Goal: Task Accomplishment & Management: Use online tool/utility

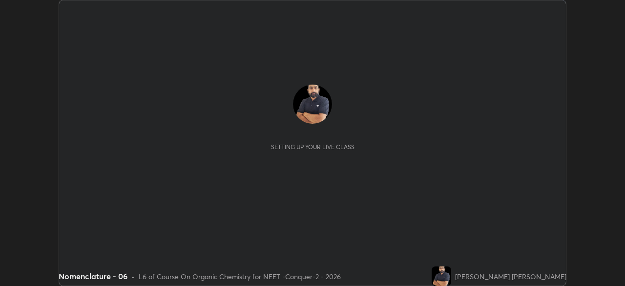
scroll to position [286, 625]
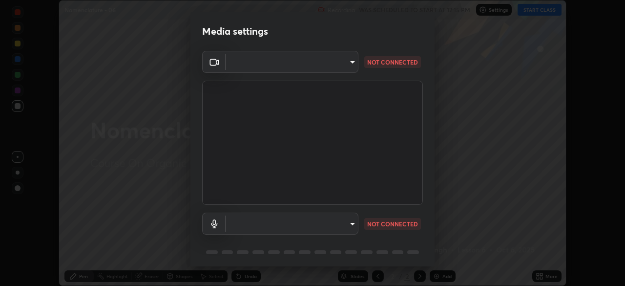
type input "4598412b681496c651495e529929790f1be42f1f9e019831001da21812e1e3b3"
click at [342, 67] on body "Erase all Nomenclature - 06 Recording WAS SCHEDULED TO START AT 12:15 PM Settin…" at bounding box center [312, 143] width 625 height 286
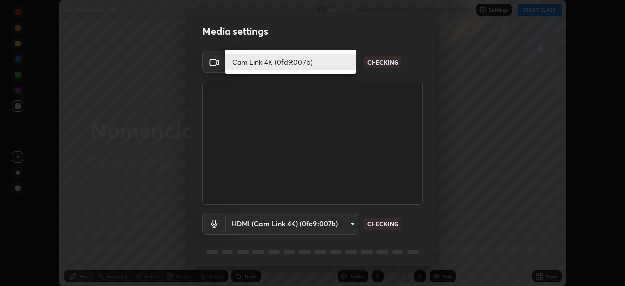
click at [337, 66] on li "Cam Link 4K (0fd9:007b)" at bounding box center [291, 62] width 132 height 16
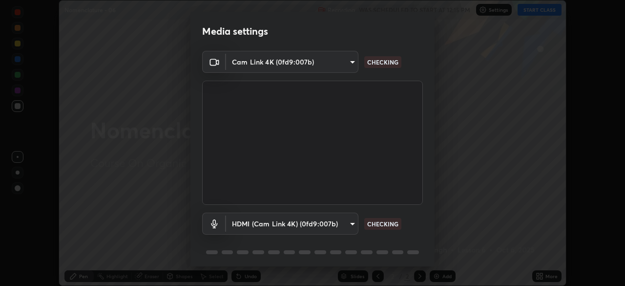
scroll to position [35, 0]
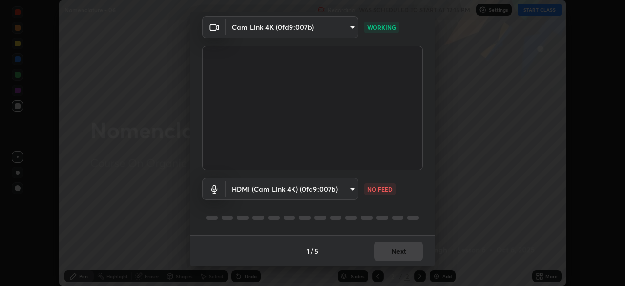
click at [247, 190] on body "Erase all Nomenclature - 06 Recording WAS SCHEDULED TO START AT 12:15 PM Settin…" at bounding box center [312, 143] width 625 height 286
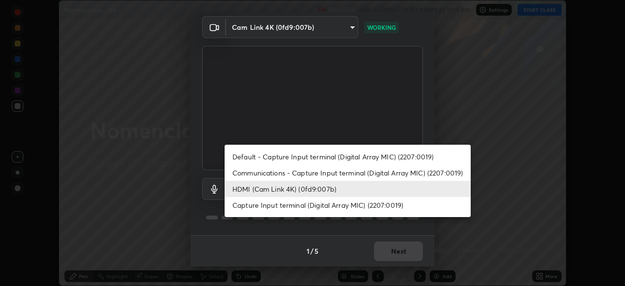
click at [245, 155] on li "Default - Capture Input terminal (Digital Array MIC) (2207:0019)" at bounding box center [348, 156] width 246 height 16
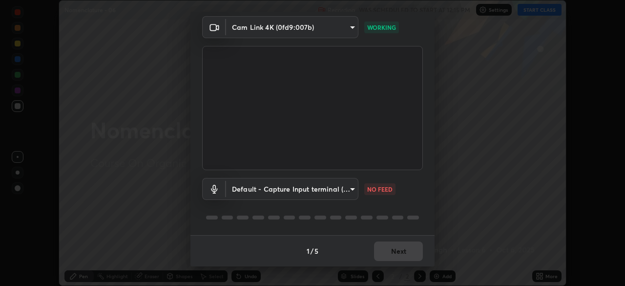
click at [247, 189] on body "Erase all Nomenclature - 06 Recording WAS SCHEDULED TO START AT 12:15 PM Settin…" at bounding box center [312, 143] width 625 height 286
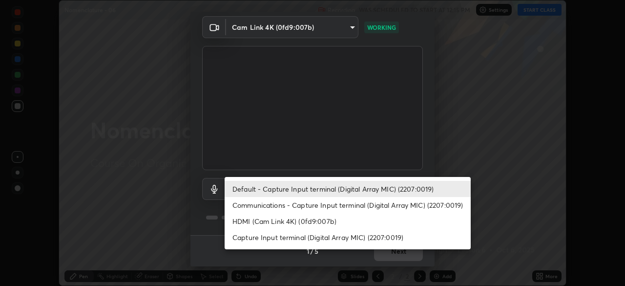
click at [247, 222] on li "HDMI (Cam Link 4K) (0fd9:007b)" at bounding box center [348, 221] width 246 height 16
type input "116b2355cfba7da652d043c0892b37d636e250ddc816e23184bb23be403c18f9"
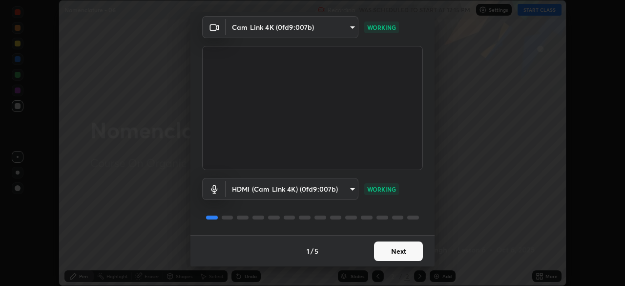
click at [403, 251] on button "Next" at bounding box center [398, 251] width 49 height 20
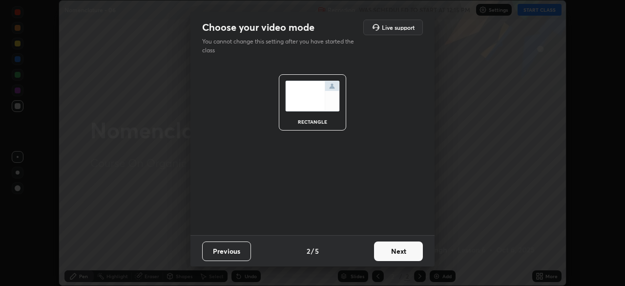
scroll to position [0, 0]
click at [407, 255] on button "Next" at bounding box center [398, 251] width 49 height 20
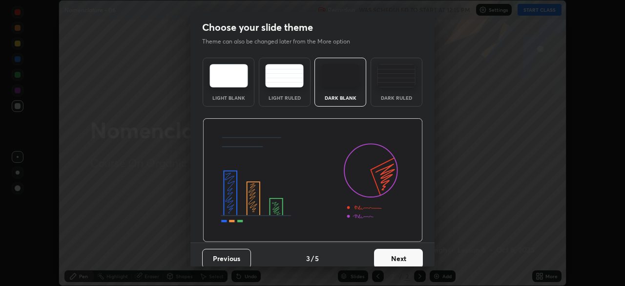
click at [411, 256] on button "Next" at bounding box center [398, 259] width 49 height 20
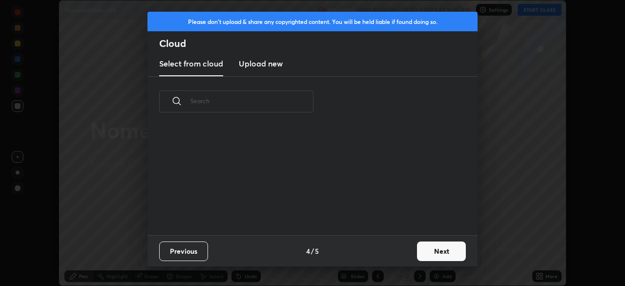
click at [418, 256] on button "Next" at bounding box center [441, 251] width 49 height 20
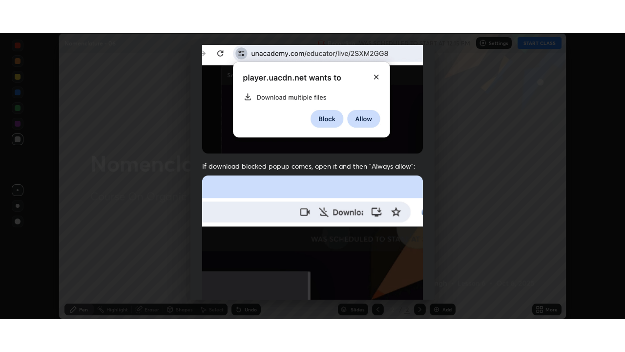
scroll to position [234, 0]
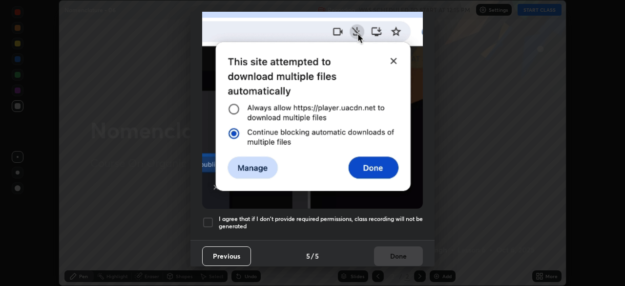
click at [206, 221] on div at bounding box center [208, 222] width 12 height 12
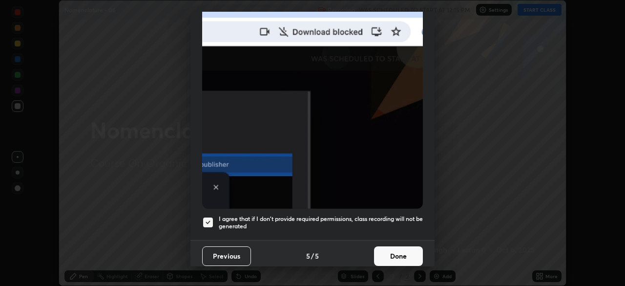
click at [400, 253] on button "Done" at bounding box center [398, 256] width 49 height 20
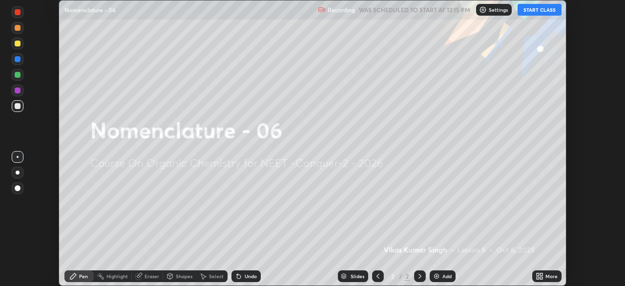
click at [542, 278] on icon at bounding box center [541, 277] width 2 height 2
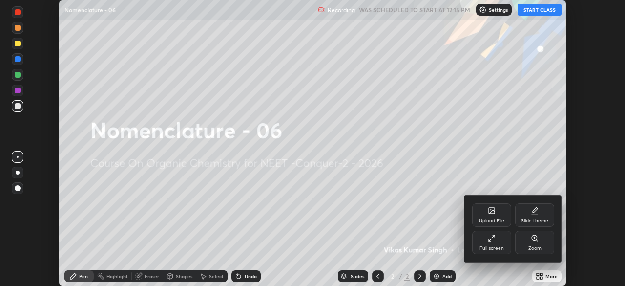
click at [495, 249] on div "Full screen" at bounding box center [491, 248] width 24 height 5
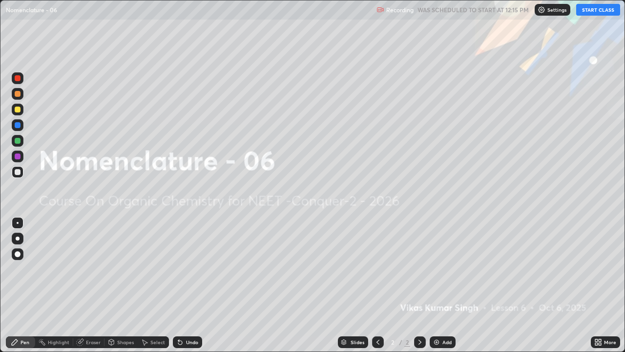
scroll to position [352, 625]
click at [550, 12] on p "Settings" at bounding box center [556, 9] width 19 height 5
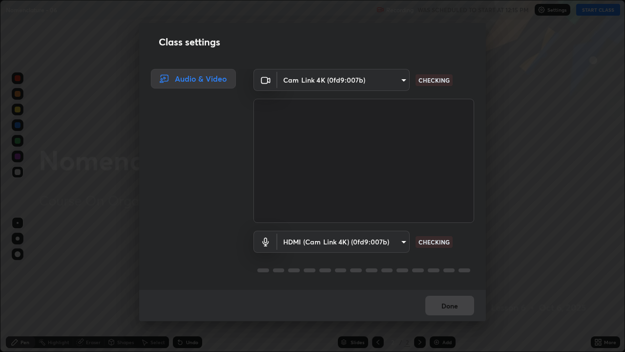
scroll to position [1, 0]
click at [446, 285] on button "Done" at bounding box center [449, 305] width 49 height 20
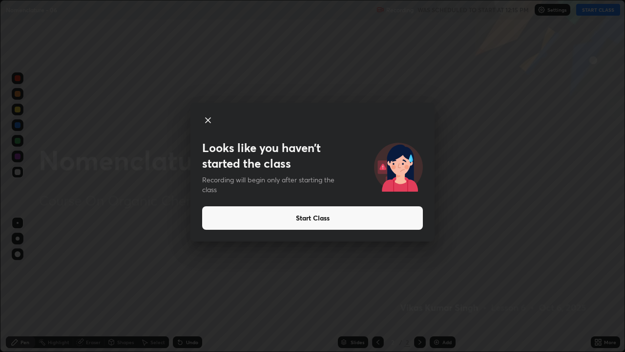
click at [397, 213] on button "Start Class" at bounding box center [312, 217] width 221 height 23
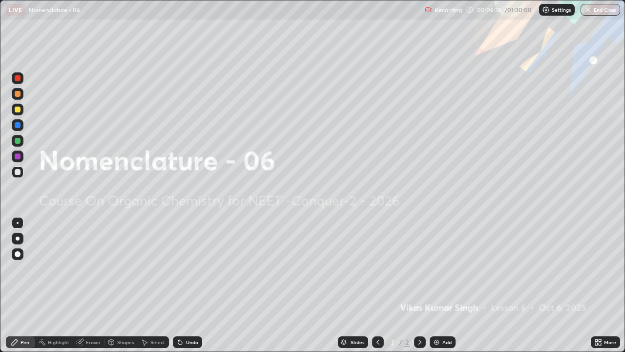
click at [418, 285] on icon at bounding box center [420, 342] width 8 height 8
click at [449, 285] on div "Add" at bounding box center [443, 342] width 26 height 12
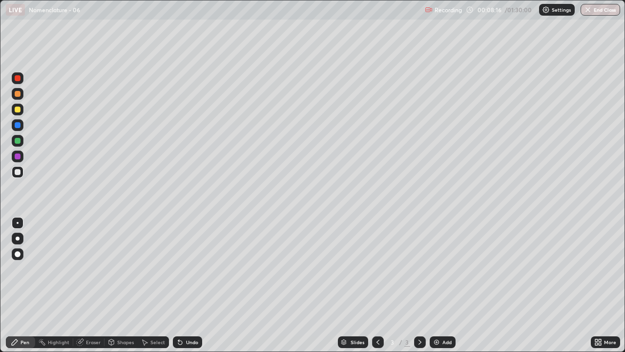
click at [191, 285] on div "Undo" at bounding box center [192, 341] width 12 height 5
click at [87, 285] on div "Eraser" at bounding box center [93, 341] width 15 height 5
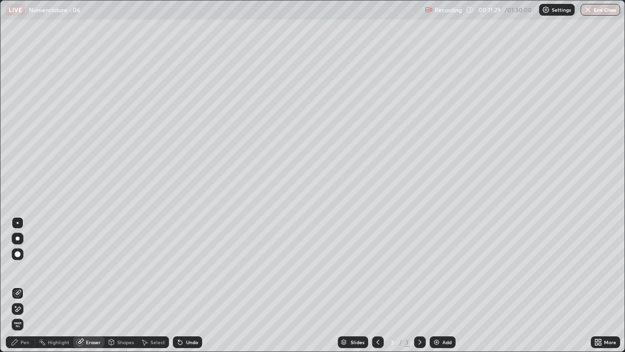
click at [21, 285] on div "Pen" at bounding box center [25, 341] width 9 height 5
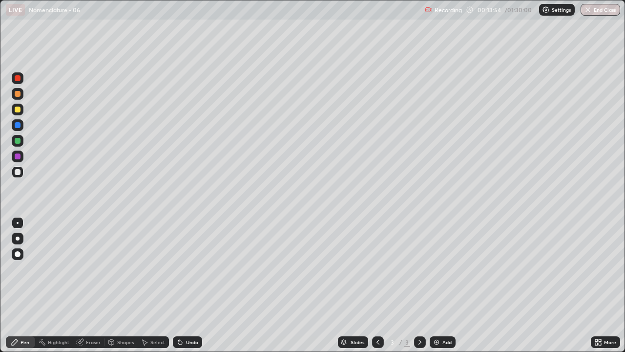
click at [21, 110] on div at bounding box center [18, 110] width 12 height 12
click at [189, 285] on div "Undo" at bounding box center [192, 341] width 12 height 5
click at [188, 285] on div "Undo" at bounding box center [192, 341] width 12 height 5
click at [192, 285] on div "Undo" at bounding box center [192, 341] width 12 height 5
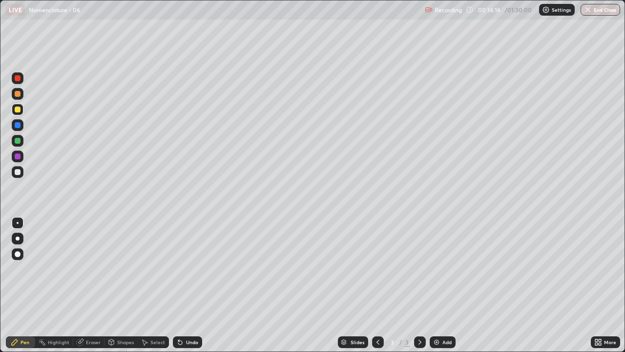
click at [192, 285] on div "Undo" at bounding box center [192, 341] width 12 height 5
click at [21, 93] on div at bounding box center [18, 94] width 12 height 12
click at [17, 79] on div at bounding box center [18, 78] width 6 height 6
click at [21, 109] on div at bounding box center [18, 110] width 12 height 12
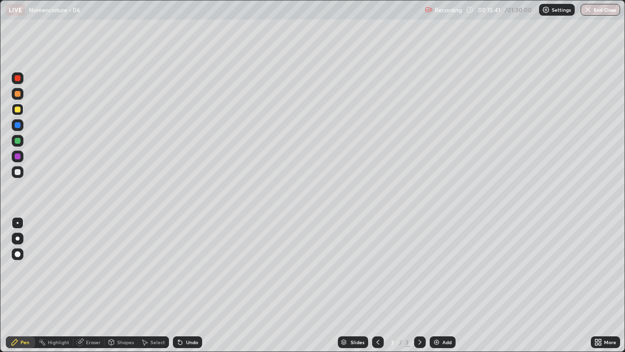
click at [16, 79] on div at bounding box center [18, 78] width 6 height 6
click at [19, 109] on div at bounding box center [18, 109] width 6 height 6
click at [191, 285] on div "Undo" at bounding box center [187, 342] width 29 height 12
click at [189, 285] on div "Undo" at bounding box center [187, 342] width 29 height 12
click at [21, 155] on div at bounding box center [18, 156] width 12 height 12
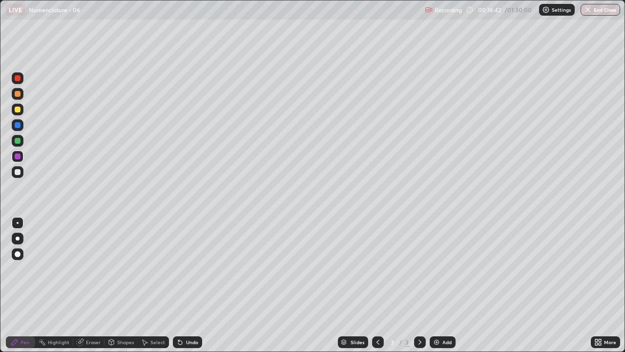
click at [18, 175] on div at bounding box center [18, 172] width 12 height 12
click at [23, 144] on div at bounding box center [18, 141] width 12 height 12
click at [22, 172] on div at bounding box center [18, 172] width 12 height 12
click at [16, 113] on div at bounding box center [18, 110] width 12 height 12
click at [181, 285] on div "Undo" at bounding box center [187, 342] width 29 height 12
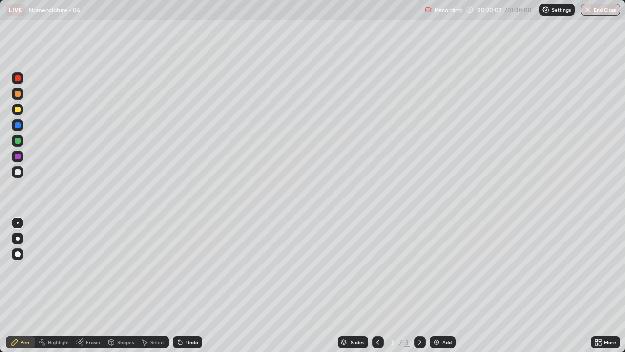
click at [446, 285] on div "Add" at bounding box center [443, 342] width 26 height 12
click at [20, 174] on div at bounding box center [18, 172] width 12 height 12
click at [194, 285] on div "Undo" at bounding box center [187, 342] width 29 height 12
click at [91, 285] on div "Eraser" at bounding box center [93, 341] width 15 height 5
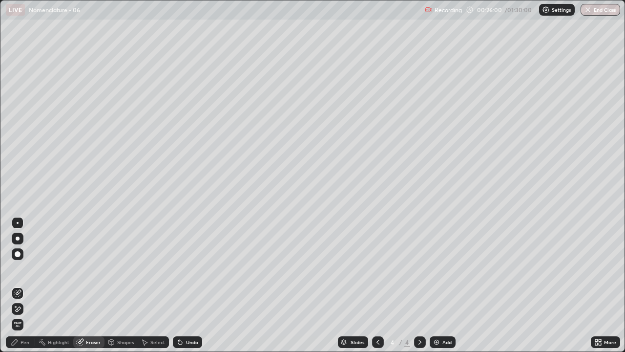
click at [21, 285] on div "Pen" at bounding box center [25, 341] width 9 height 5
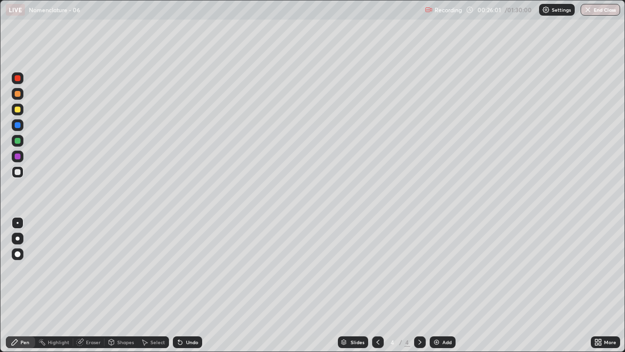
click at [20, 172] on div at bounding box center [18, 172] width 6 height 6
click at [16, 94] on div at bounding box center [18, 94] width 6 height 6
click at [19, 110] on div at bounding box center [18, 109] width 6 height 6
click at [18, 156] on div at bounding box center [18, 156] width 6 height 6
click at [17, 125] on div at bounding box center [18, 125] width 6 height 6
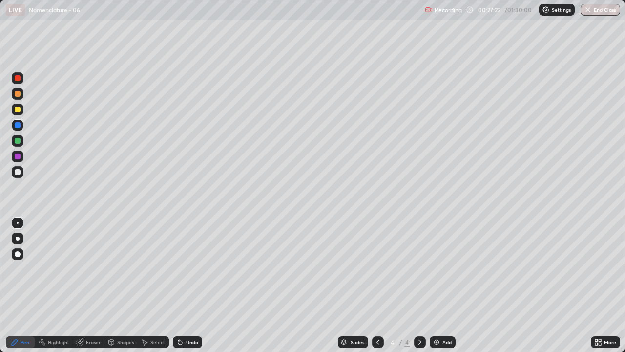
click at [19, 141] on div at bounding box center [18, 141] width 6 height 6
click at [20, 172] on div at bounding box center [18, 172] width 6 height 6
click at [15, 95] on div at bounding box center [18, 94] width 6 height 6
click at [194, 285] on div "Undo" at bounding box center [192, 341] width 12 height 5
click at [16, 138] on div at bounding box center [18, 141] width 6 height 6
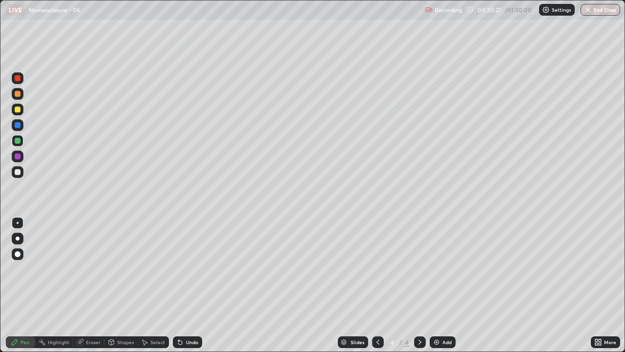
click at [442, 285] on div "Add" at bounding box center [443, 342] width 26 height 12
click at [19, 171] on div at bounding box center [18, 172] width 6 height 6
click at [188, 285] on div "Undo" at bounding box center [192, 341] width 12 height 5
click at [185, 285] on div "Undo" at bounding box center [187, 342] width 29 height 12
click at [183, 285] on div "Undo" at bounding box center [187, 342] width 29 height 12
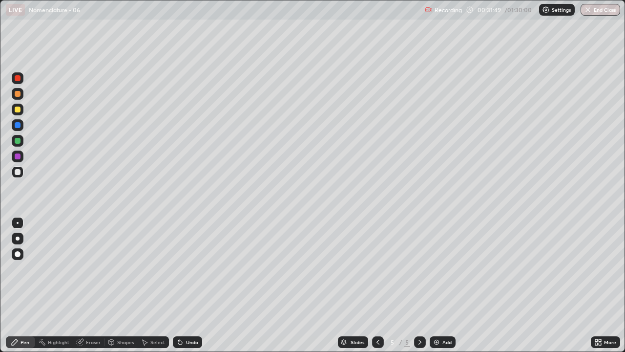
click at [186, 285] on div "Undo" at bounding box center [192, 341] width 12 height 5
click at [183, 285] on div "Undo" at bounding box center [187, 342] width 29 height 12
click at [184, 285] on div "Undo" at bounding box center [187, 342] width 29 height 12
click at [183, 285] on div "Undo" at bounding box center [187, 342] width 29 height 12
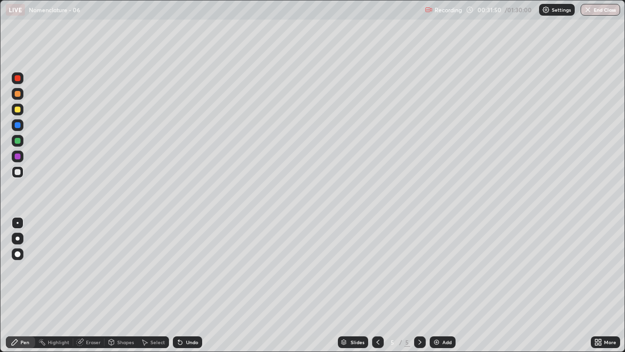
click at [181, 285] on icon at bounding box center [180, 342] width 8 height 8
click at [191, 285] on div "Undo" at bounding box center [187, 342] width 29 height 12
click at [192, 285] on div "Undo" at bounding box center [192, 341] width 12 height 5
click at [191, 285] on div "Undo" at bounding box center [192, 341] width 12 height 5
click at [190, 285] on div "Undo" at bounding box center [192, 341] width 12 height 5
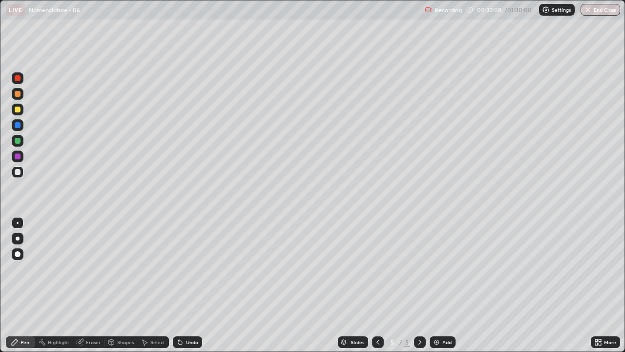
click at [192, 285] on div "Undo" at bounding box center [192, 341] width 12 height 5
click at [193, 285] on div "Undo" at bounding box center [192, 341] width 12 height 5
click at [195, 285] on div "Undo" at bounding box center [187, 342] width 29 height 12
click at [21, 94] on div at bounding box center [18, 94] width 12 height 12
click at [17, 139] on div at bounding box center [18, 141] width 6 height 6
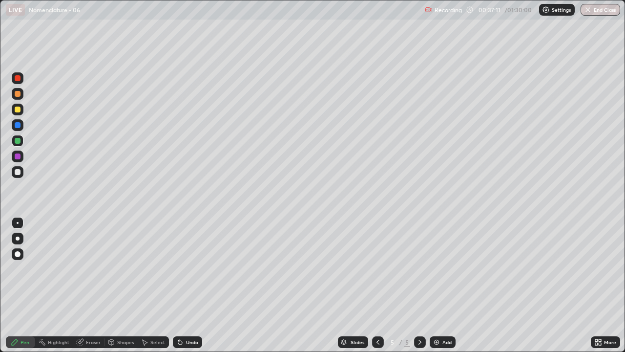
click at [21, 173] on div at bounding box center [18, 172] width 12 height 12
click at [194, 285] on div "Undo" at bounding box center [192, 341] width 12 height 5
click at [192, 285] on div "Undo" at bounding box center [192, 341] width 12 height 5
click at [21, 82] on div at bounding box center [18, 78] width 12 height 12
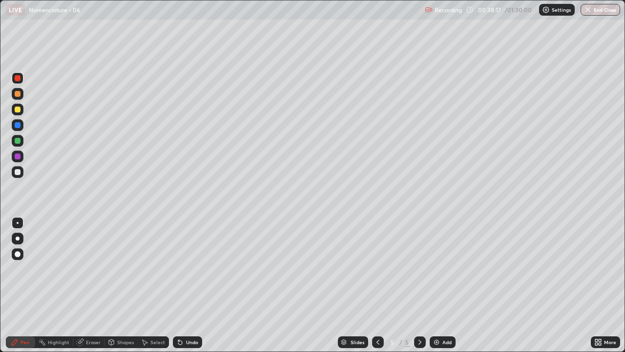
click at [22, 112] on div at bounding box center [18, 110] width 12 height 12
click at [443, 285] on div "Add" at bounding box center [446, 341] width 9 height 5
click at [375, 285] on div at bounding box center [378, 342] width 12 height 20
click at [416, 285] on icon at bounding box center [420, 342] width 8 height 8
click at [17, 174] on div at bounding box center [18, 172] width 6 height 6
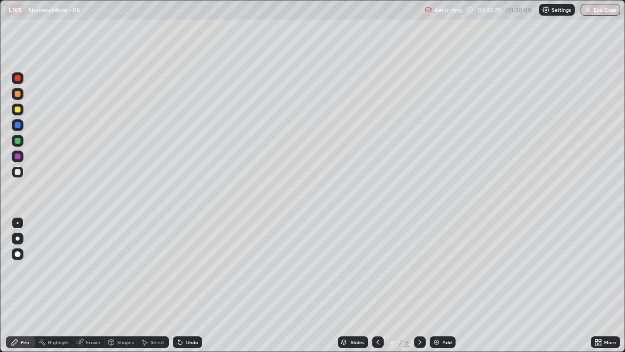
click at [16, 110] on div at bounding box center [18, 109] width 6 height 6
click at [17, 174] on div at bounding box center [18, 172] width 6 height 6
click at [20, 96] on div at bounding box center [18, 94] width 12 height 12
click at [15, 125] on div at bounding box center [18, 125] width 6 height 6
click at [187, 285] on div "Undo" at bounding box center [187, 342] width 29 height 12
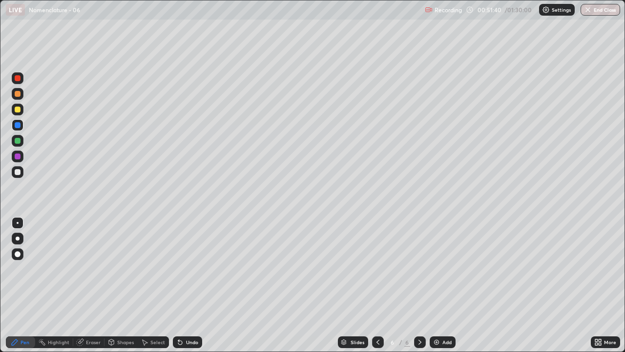
click at [179, 285] on icon at bounding box center [180, 342] width 4 height 4
click at [177, 285] on icon at bounding box center [180, 342] width 8 height 8
click at [178, 285] on icon at bounding box center [180, 342] width 4 height 4
click at [86, 285] on div "Eraser" at bounding box center [93, 341] width 15 height 5
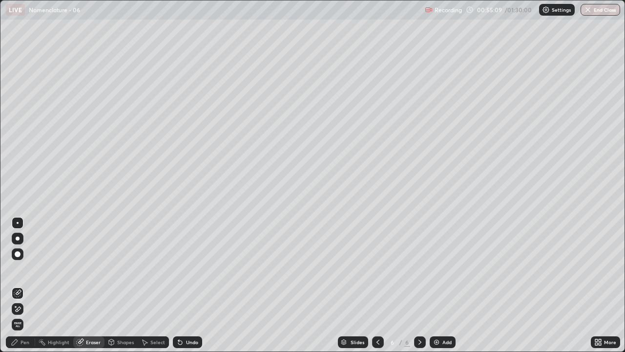
click at [27, 285] on div "Pen" at bounding box center [25, 341] width 9 height 5
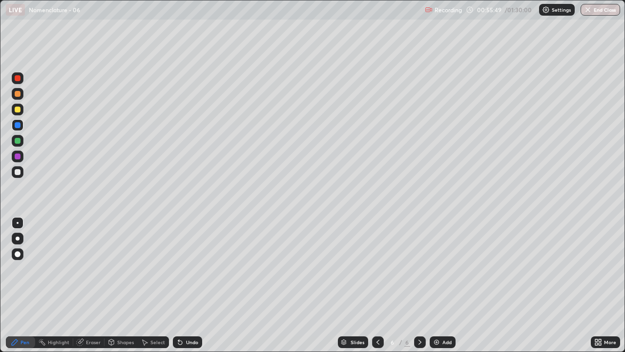
click at [450, 285] on div "Add" at bounding box center [446, 341] width 9 height 5
click at [21, 177] on div at bounding box center [18, 172] width 12 height 12
click at [192, 285] on div "Undo" at bounding box center [192, 341] width 12 height 5
click at [191, 285] on div "Undo" at bounding box center [192, 341] width 12 height 5
click at [190, 285] on div "Undo" at bounding box center [192, 341] width 12 height 5
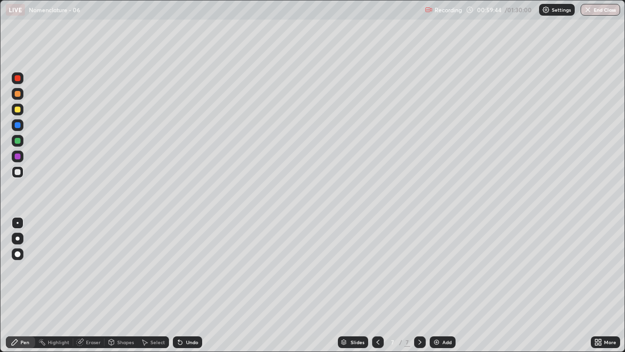
click at [17, 110] on div at bounding box center [18, 109] width 6 height 6
click at [18, 112] on div at bounding box center [18, 109] width 6 height 6
click at [18, 125] on div at bounding box center [18, 125] width 6 height 6
click at [17, 169] on div at bounding box center [18, 172] width 6 height 6
click at [19, 95] on div at bounding box center [18, 94] width 6 height 6
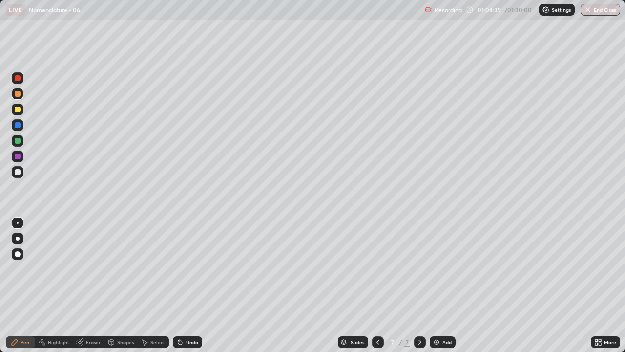
click at [17, 172] on div at bounding box center [18, 172] width 6 height 6
click at [191, 285] on div "Undo" at bounding box center [192, 341] width 12 height 5
click at [18, 109] on div at bounding box center [18, 109] width 6 height 6
click at [18, 125] on div at bounding box center [18, 125] width 6 height 6
click at [448, 285] on div "Add" at bounding box center [446, 341] width 9 height 5
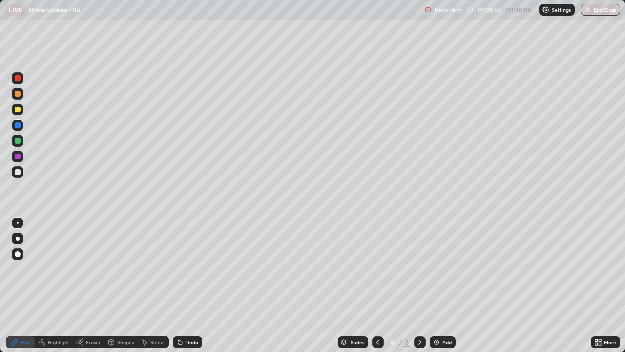
click at [19, 110] on div at bounding box center [18, 109] width 6 height 6
click at [20, 173] on div at bounding box center [18, 172] width 6 height 6
click at [20, 172] on div at bounding box center [18, 172] width 6 height 6
click at [18, 141] on div at bounding box center [18, 141] width 6 height 6
click at [18, 75] on div at bounding box center [18, 78] width 6 height 6
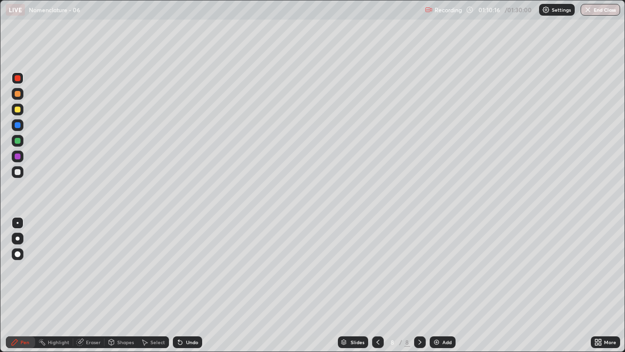
click at [18, 172] on div at bounding box center [18, 172] width 6 height 6
click at [189, 285] on div "Undo" at bounding box center [192, 341] width 12 height 5
click at [22, 80] on div at bounding box center [18, 78] width 12 height 12
click at [19, 173] on div at bounding box center [18, 172] width 6 height 6
click at [448, 285] on div "Add" at bounding box center [446, 341] width 9 height 5
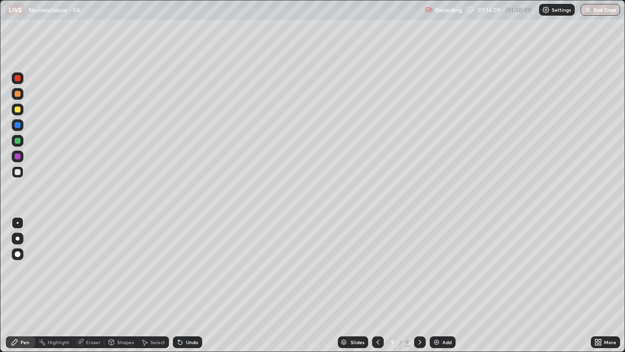
click at [18, 109] on div at bounding box center [18, 109] width 6 height 6
click at [21, 170] on div at bounding box center [18, 172] width 12 height 12
click at [187, 285] on div "Undo" at bounding box center [192, 341] width 12 height 5
click at [187, 285] on div "Undo" at bounding box center [187, 342] width 29 height 12
click at [188, 285] on div "Undo" at bounding box center [187, 342] width 29 height 12
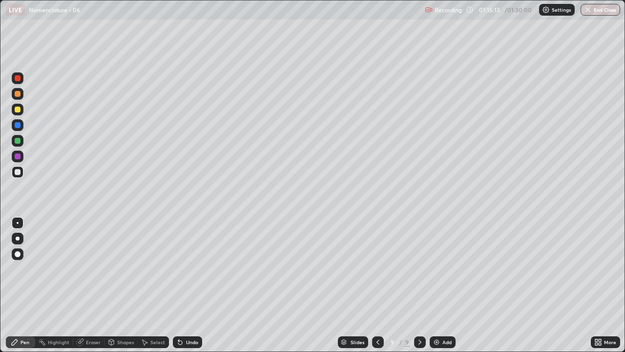
click at [189, 285] on div "Undo" at bounding box center [192, 341] width 12 height 5
click at [94, 285] on div "Eraser" at bounding box center [93, 341] width 15 height 5
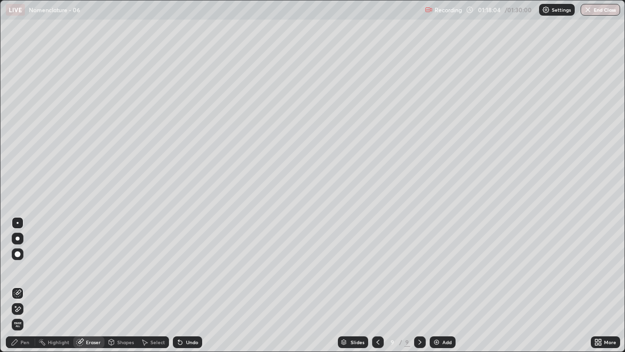
click at [26, 285] on div "Pen" at bounding box center [25, 341] width 9 height 5
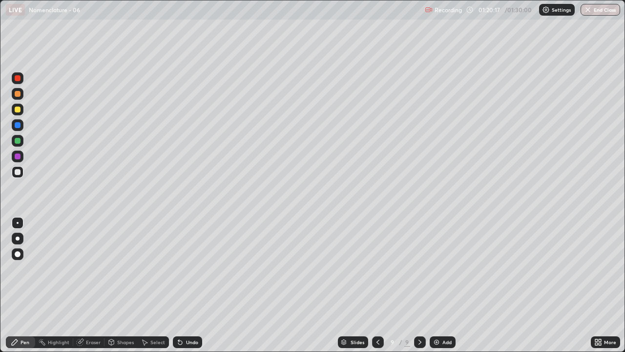
click at [605, 14] on button "End Class" at bounding box center [601, 10] width 40 height 12
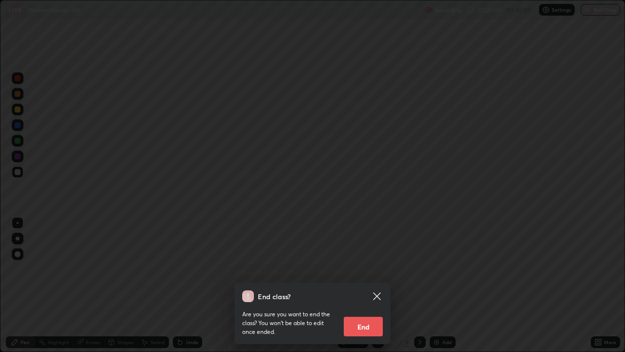
click at [373, 285] on button "End" at bounding box center [363, 326] width 39 height 20
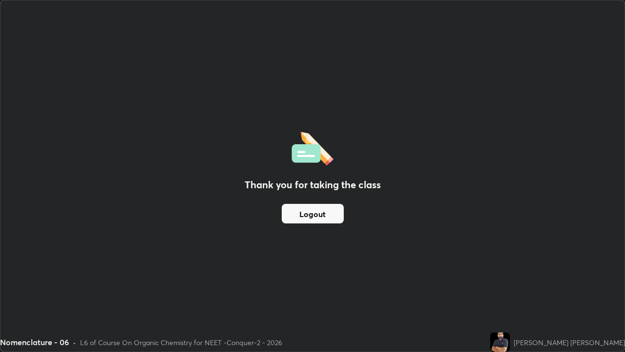
click at [310, 216] on button "Logout" at bounding box center [313, 214] width 62 height 20
